Goal: Task Accomplishment & Management: Complete application form

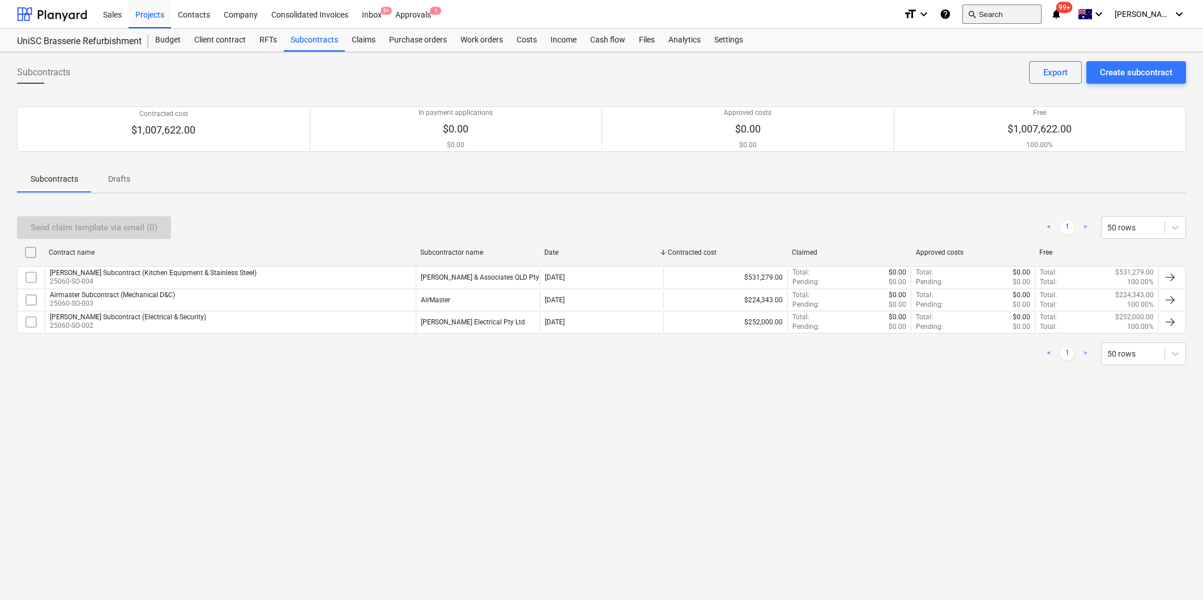
drag, startPoint x: 0, startPoint y: 0, endPoint x: 1005, endPoint y: 12, distance: 1004.9
click at [1005, 12] on button "search Search" at bounding box center [1001, 14] width 79 height 19
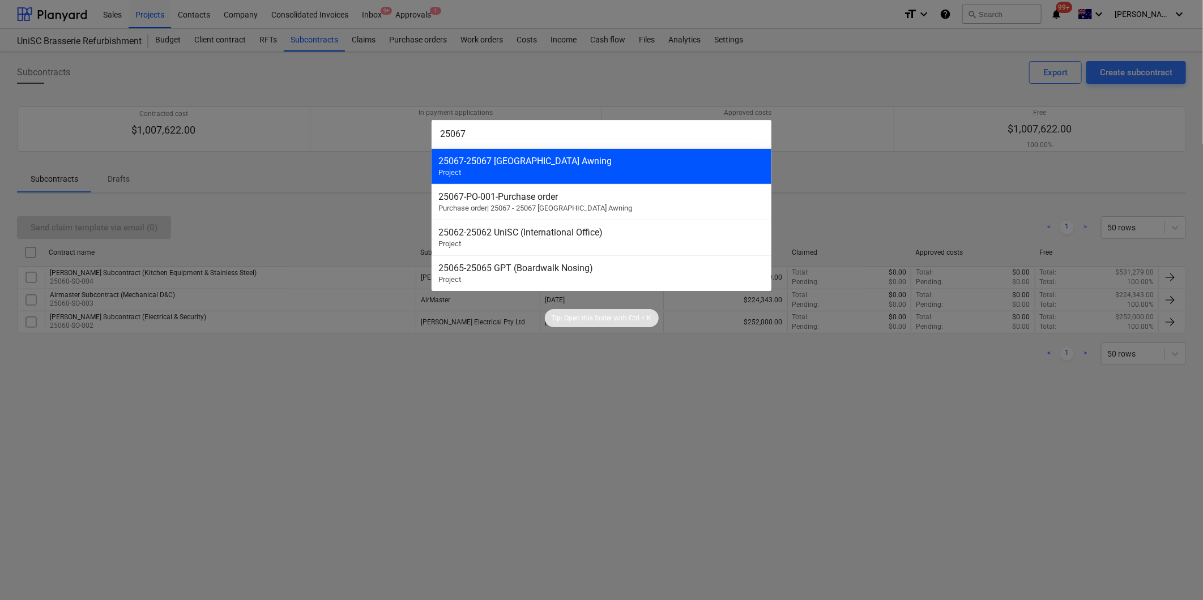
type input "25067"
click at [561, 172] on div "25067 - 25067 [GEOGRAPHIC_DATA] Awning Project" at bounding box center [602, 166] width 340 height 36
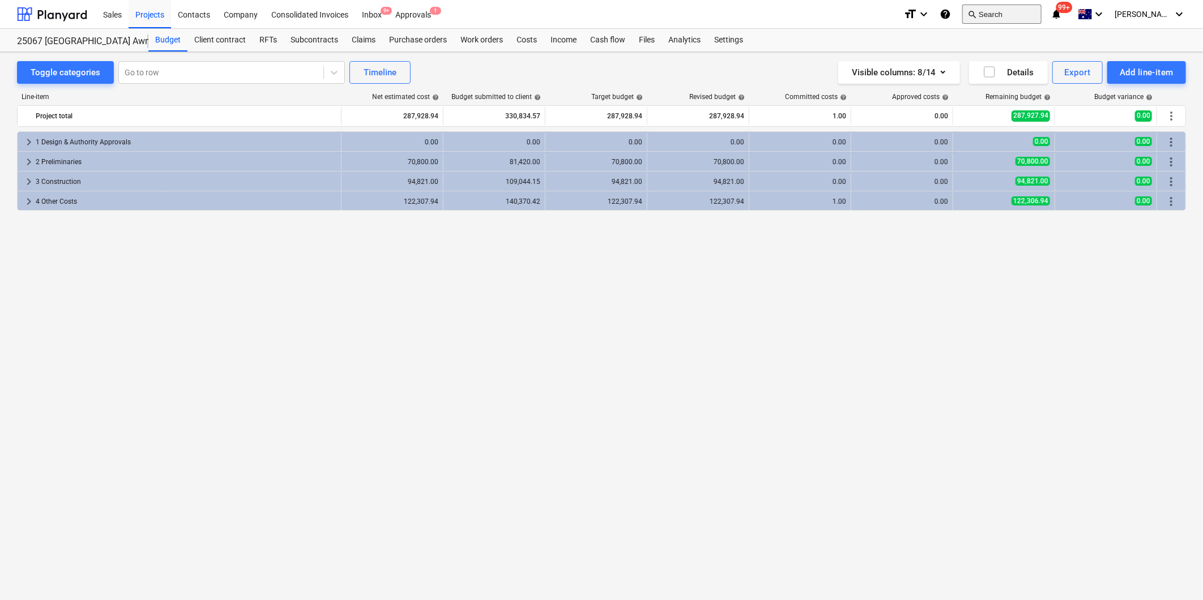
click at [1034, 12] on button "search Search" at bounding box center [1001, 14] width 79 height 19
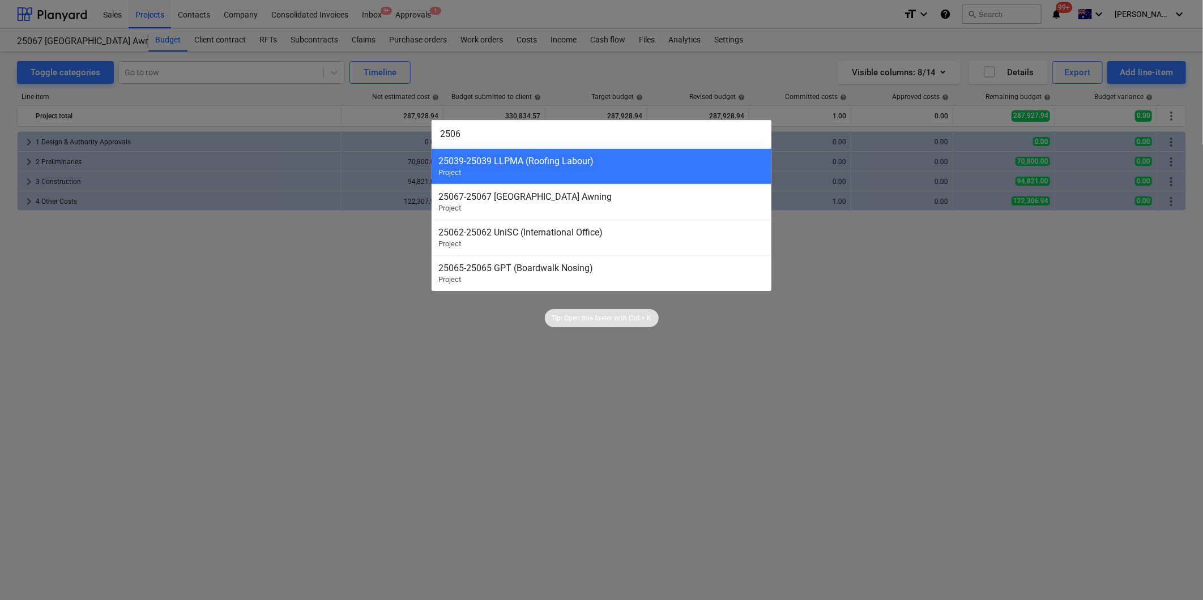
type input "25064"
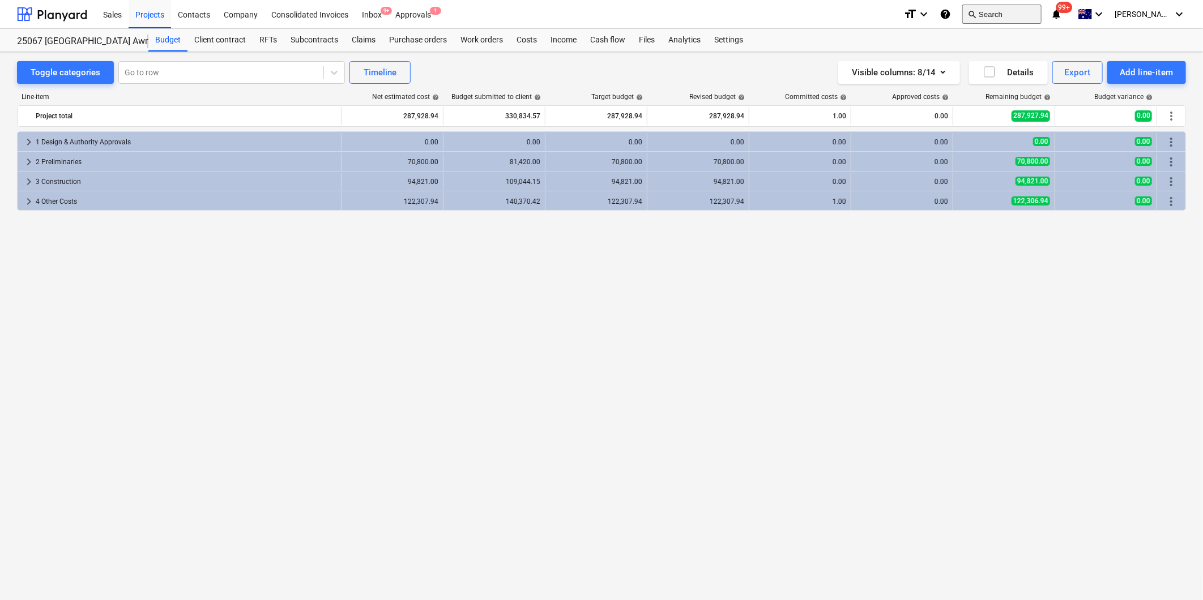
click at [1016, 8] on button "search Search" at bounding box center [1001, 14] width 79 height 19
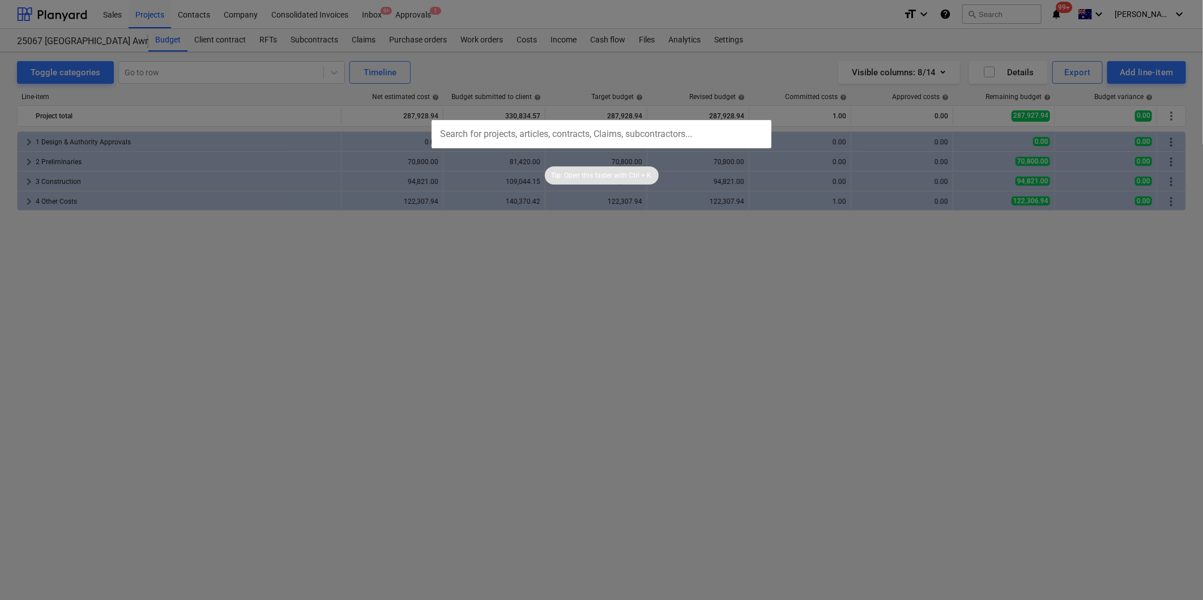
drag, startPoint x: 672, startPoint y: 315, endPoint x: 680, endPoint y: 310, distance: 8.6
click at [672, 315] on div at bounding box center [601, 300] width 1203 height 600
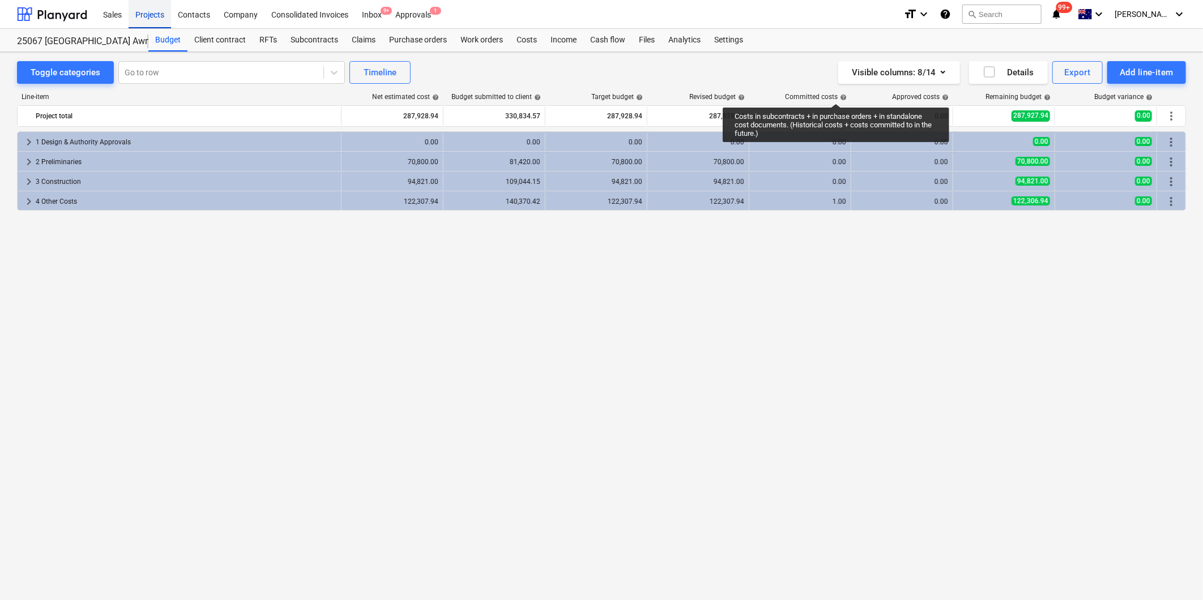
click at [154, 12] on div "Projects" at bounding box center [150, 13] width 42 height 29
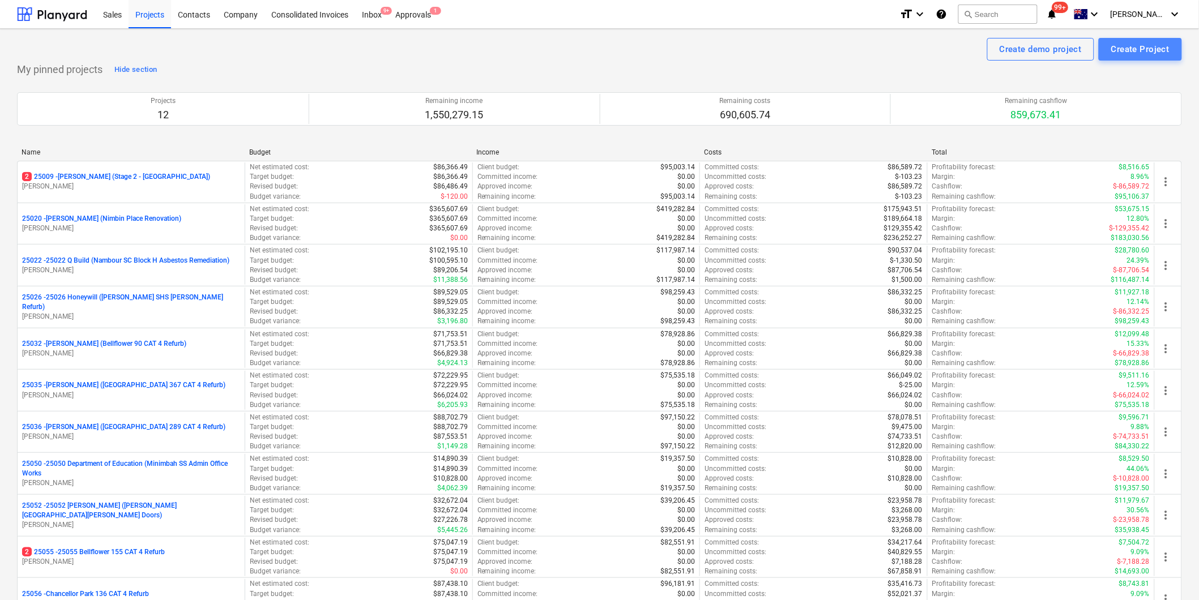
click at [1153, 50] on div "Create Project" at bounding box center [1140, 49] width 58 height 15
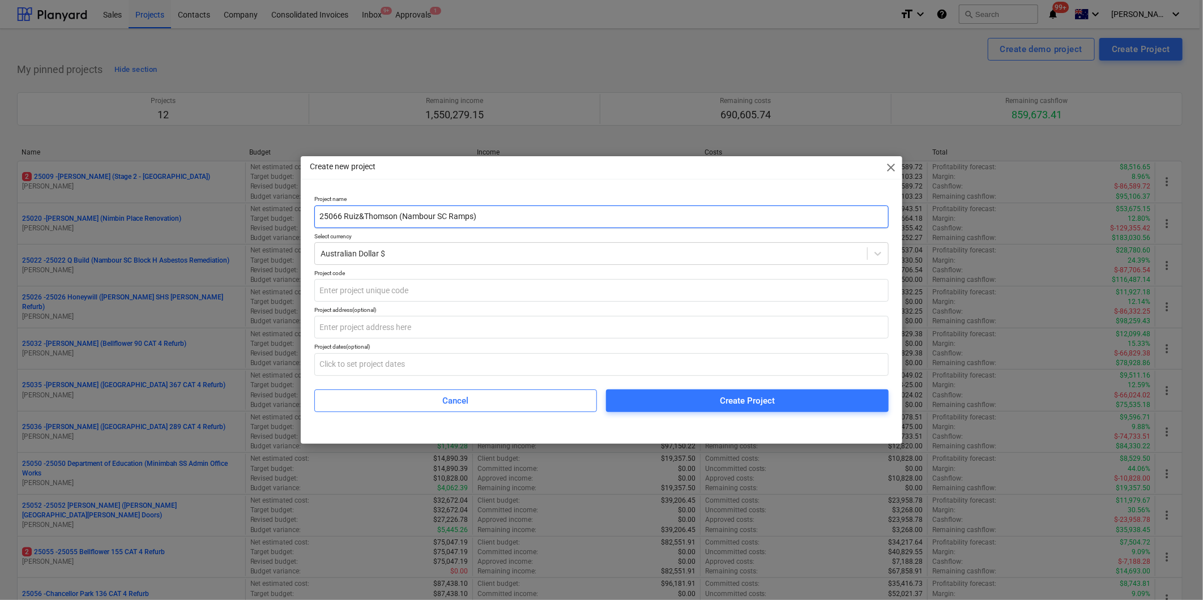
drag, startPoint x: 395, startPoint y: 218, endPoint x: 346, endPoint y: 221, distance: 48.8
click at [346, 221] on input "25066 Ruiz&Thomson (Nambour SC Ramps)" at bounding box center [601, 217] width 574 height 23
type input "25066 [PERSON_NAME] (Nambour SC Admin Ramps)"
click at [399, 293] on input "text" at bounding box center [601, 290] width 574 height 23
type input "25066"
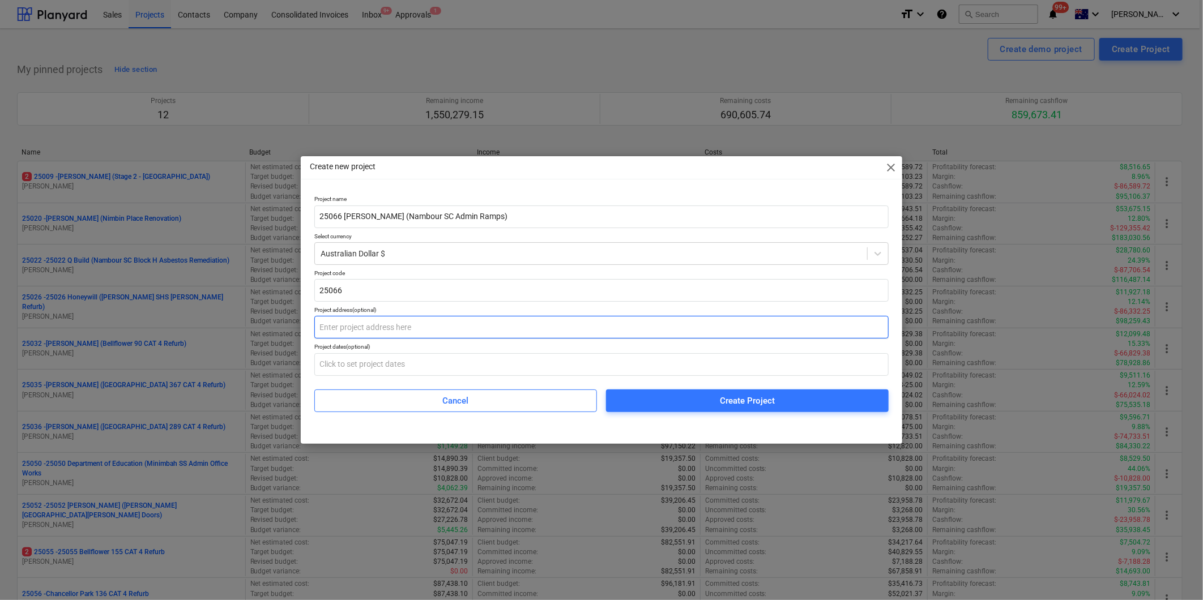
click at [385, 330] on input "text" at bounding box center [601, 327] width 574 height 23
click at [421, 327] on input "Nambour SC," at bounding box center [601, 327] width 574 height 23
paste input "[STREET_ADDRESS][PERSON_NAME]"
type input "Nambour SC, [STREET_ADDRESS][PERSON_NAME]"
click at [722, 400] on div "Create Project" at bounding box center [747, 401] width 55 height 15
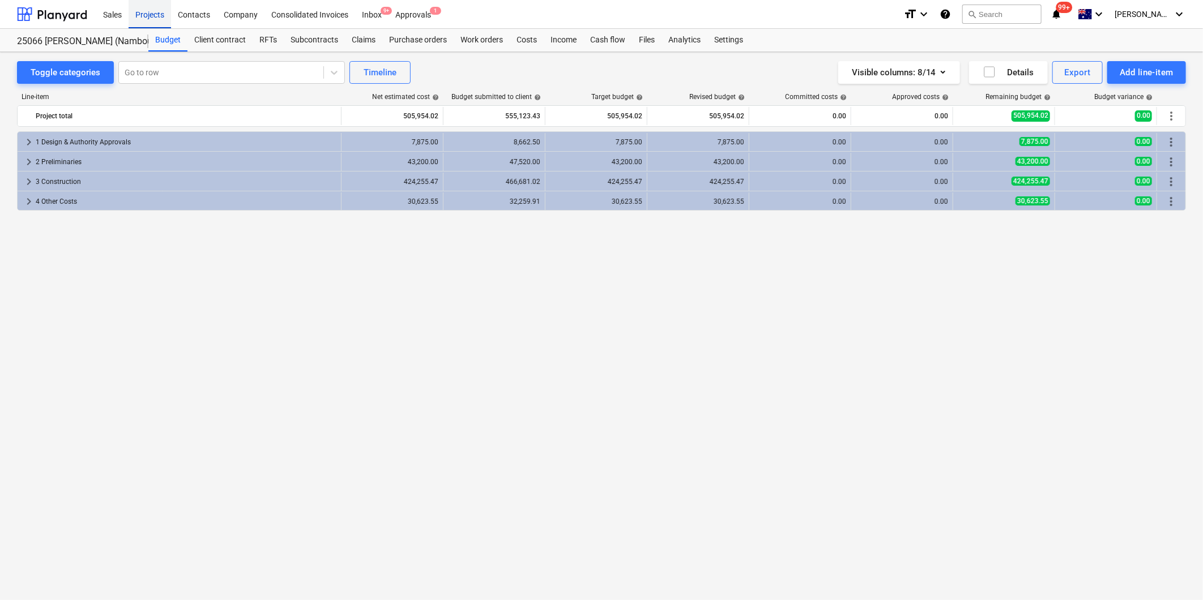
click at [138, 14] on div "Projects" at bounding box center [150, 13] width 42 height 29
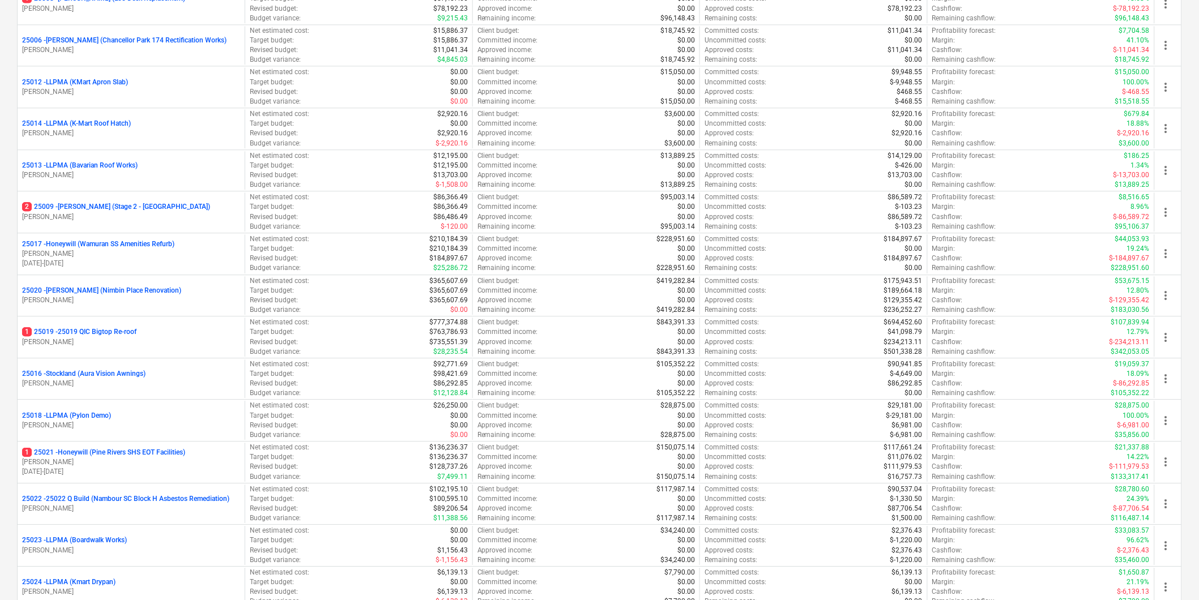
scroll to position [825, 0]
